Goal: Find contact information: Find contact information

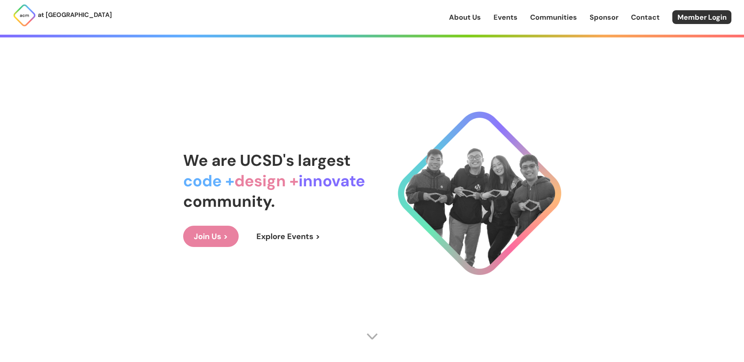
click at [650, 21] on link "Contact" at bounding box center [645, 17] width 29 height 10
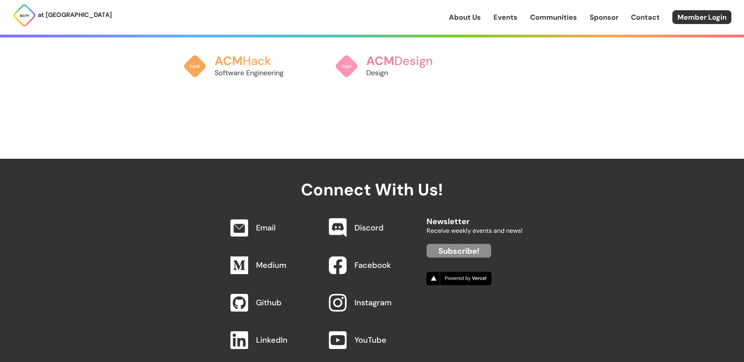
scroll to position [823, 0]
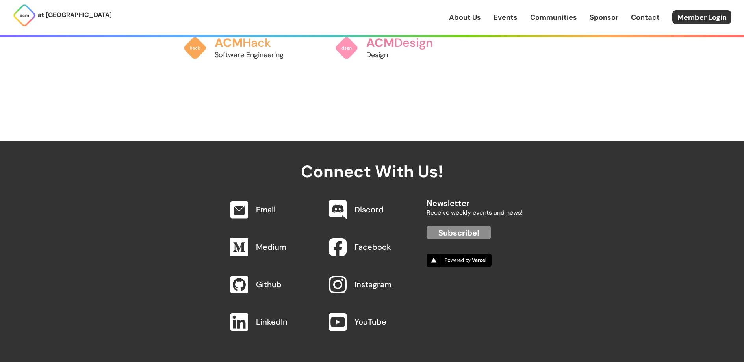
click at [364, 242] on link "Facebook" at bounding box center [373, 247] width 37 height 10
click at [371, 204] on link "Discord" at bounding box center [369, 209] width 29 height 10
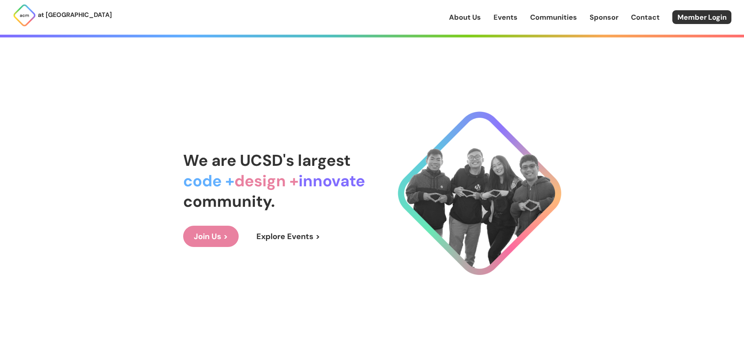
scroll to position [823, 0]
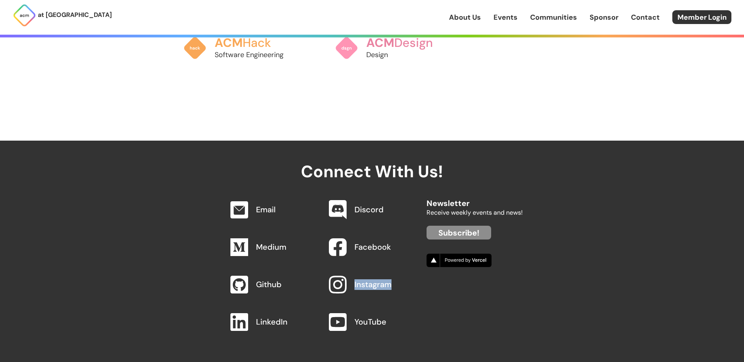
click at [374, 279] on link "Instagram" at bounding box center [373, 284] width 37 height 10
